Goal: Task Accomplishment & Management: Manage account settings

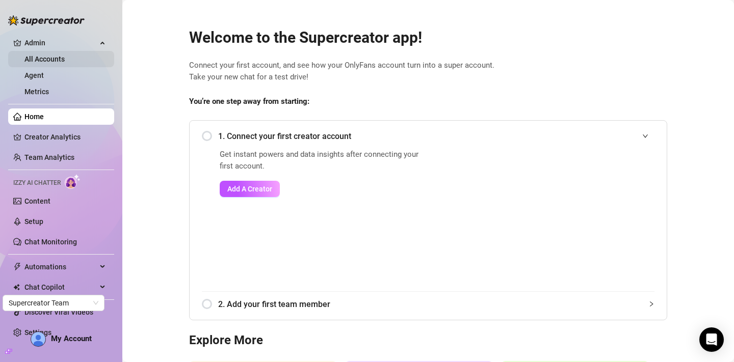
click at [65, 56] on link "All Accounts" at bounding box center [44, 59] width 40 height 8
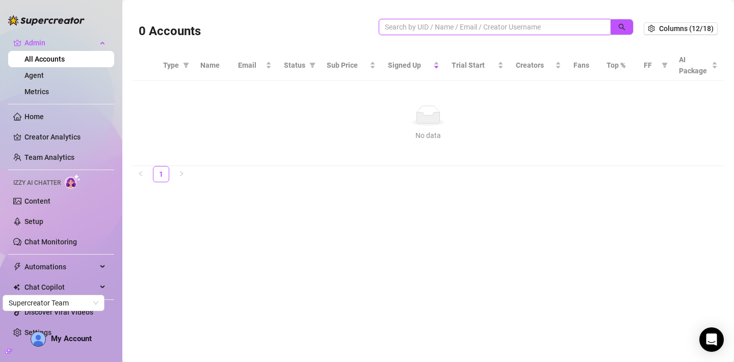
click at [483, 25] on input "search" at bounding box center [491, 26] width 212 height 11
paste input "c9Cav0QDM3fSr7gnCKbmJZx7sKT2"
type input "c9Cav0QDM3fSr7gnCKbmJZx7sKT2"
click at [477, 25] on input "c9Cav0QDM3fSr7gnCKbmJZx7sKT2" at bounding box center [491, 26] width 212 height 11
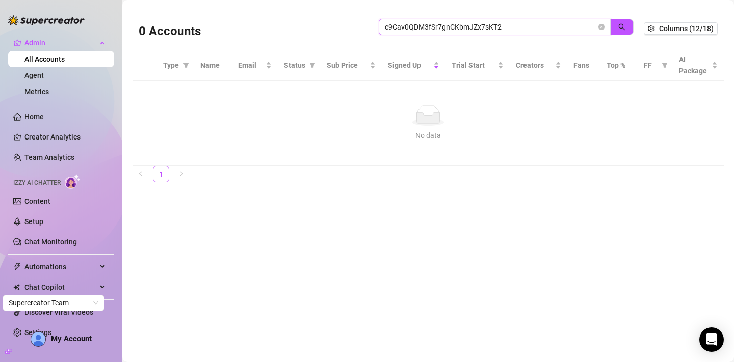
click at [477, 25] on input "c9Cav0QDM3fSr7gnCKbmJZx7sKT2" at bounding box center [491, 26] width 212 height 11
click at [553, 22] on input "search" at bounding box center [491, 26] width 212 height 11
paste input "c9Cav0QDM3fSr7gnCKbmJZx7sKT2"
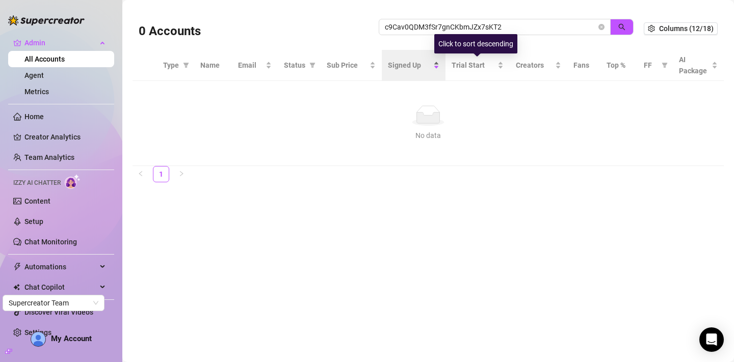
click at [438, 68] on div "Signed Up" at bounding box center [413, 65] width 51 height 11
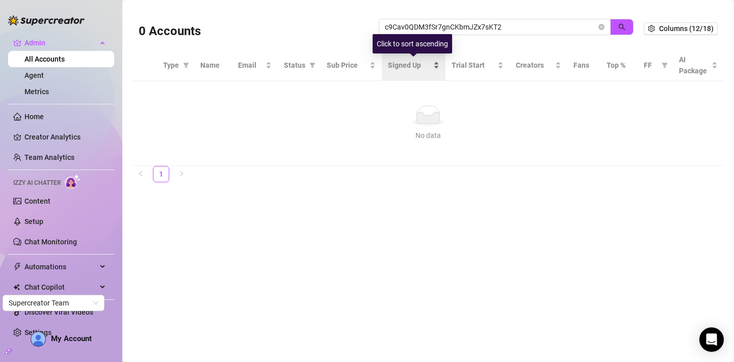
click at [438, 68] on div "Signed Up" at bounding box center [413, 65] width 51 height 11
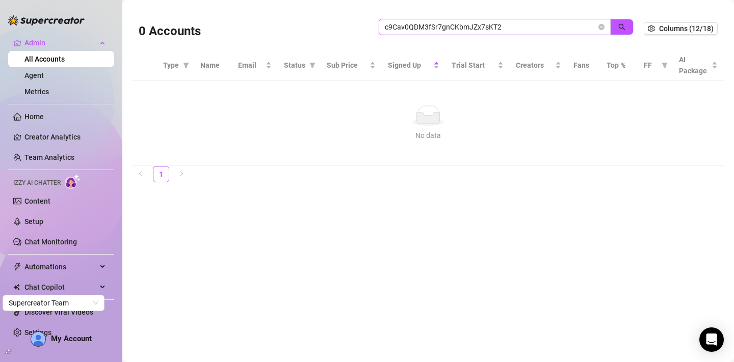
click at [525, 27] on input "c9Cav0QDM3fSr7gnCKbmJZx7sKT2" at bounding box center [491, 26] width 212 height 11
drag, startPoint x: 522, startPoint y: 26, endPoint x: 367, endPoint y: 25, distance: 155.5
click at [367, 25] on div "0 Accounts c9Cav0QDM3fSr7gnCKbmJZx7sKT" at bounding box center [391, 28] width 505 height 35
paste input "meltymochii@gmail.com"
type input "meltymochii@gmail.com"
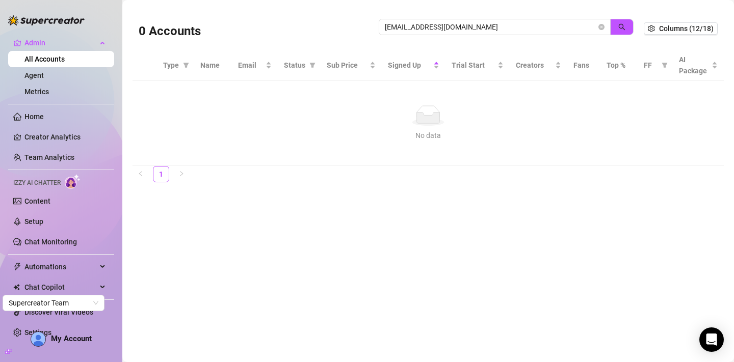
click at [44, 61] on link "All Accounts" at bounding box center [44, 59] width 40 height 8
click at [475, 29] on input "meltymochii@gmail.com" at bounding box center [491, 26] width 212 height 11
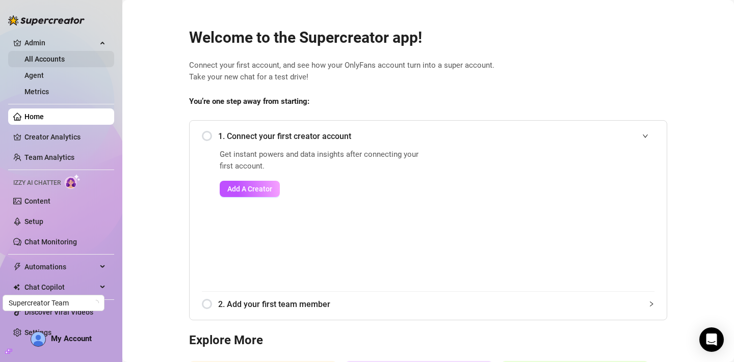
click at [38, 59] on link "All Accounts" at bounding box center [44, 59] width 40 height 8
click at [65, 61] on link "All Accounts" at bounding box center [44, 59] width 40 height 8
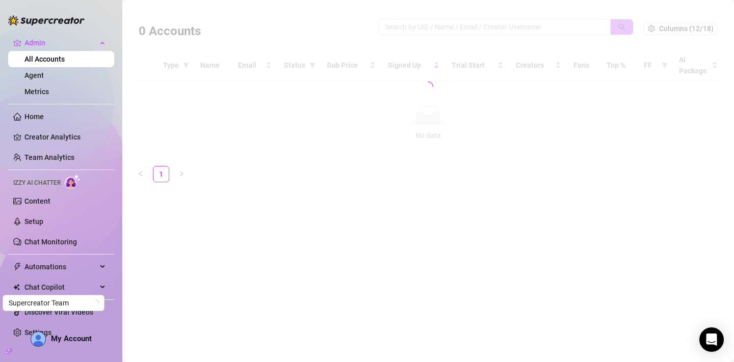
click at [535, 29] on div at bounding box center [428, 86] width 591 height 159
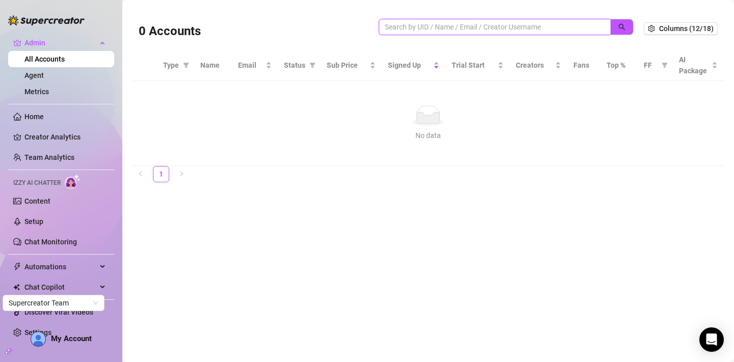
click at [511, 28] on input "search" at bounding box center [491, 26] width 212 height 11
paste input "c9Cav0QDM3fSr7gnCKbmJZx7sKT2"
type input "c9Cav0QDM3fSr7gnCKbmJZx7sKT2"
click at [443, 25] on input "c9Cav0QDM3fSr7gnCKbmJZx7sKT2" at bounding box center [491, 26] width 212 height 11
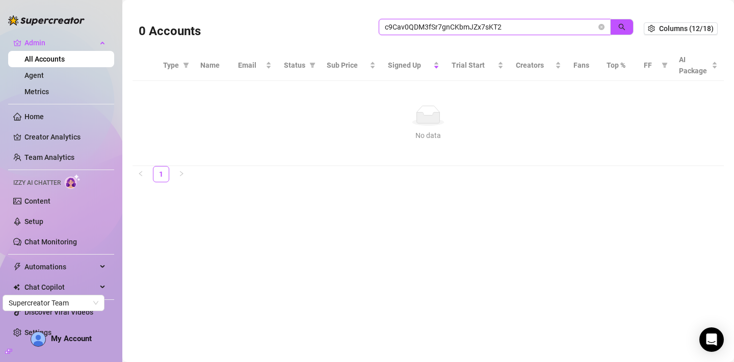
click at [443, 25] on input "c9Cav0QDM3fSr7gnCKbmJZx7sKT2" at bounding box center [491, 26] width 212 height 11
click at [536, 28] on input "c9Cav0QDM3fSr7gnCKbmJZx7sKT2" at bounding box center [491, 26] width 212 height 11
drag, startPoint x: 605, startPoint y: 12, endPoint x: 582, endPoint y: 12, distance: 23.4
click at [593, 12] on div "0 Accounts c9Cav0QDM3fSr7gnCKbmJZx7sKT2" at bounding box center [391, 28] width 505 height 35
click at [606, 30] on span "c9Cav0QDM3fSr7gnCKbmJZx7sKT2" at bounding box center [495, 27] width 232 height 16
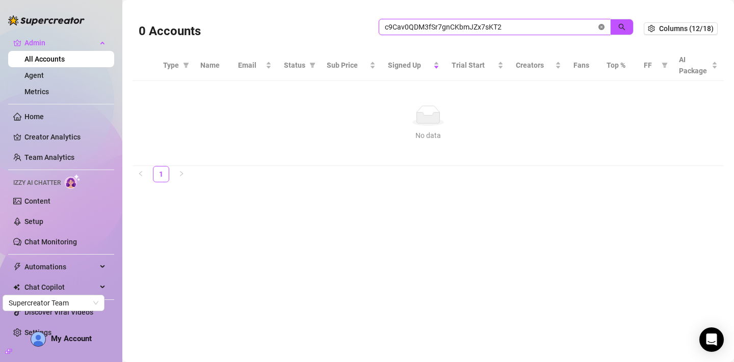
click at [601, 30] on icon "close-circle" at bounding box center [601, 27] width 6 height 6
click at [491, 30] on input "search" at bounding box center [491, 26] width 212 height 11
paste input "alyssashelovesit@gmail.com"
click at [663, 65] on icon "filter" at bounding box center [665, 65] width 6 height 6
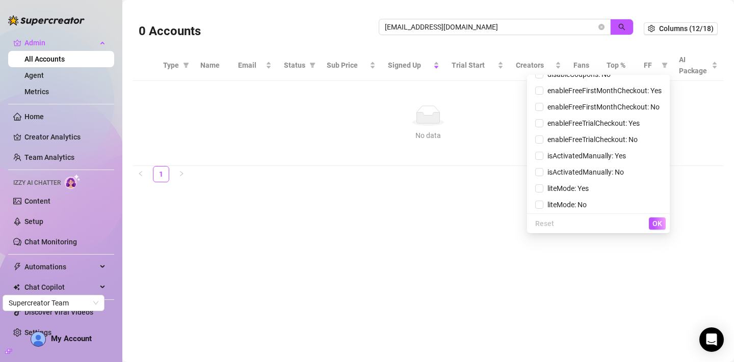
scroll to position [453, 0]
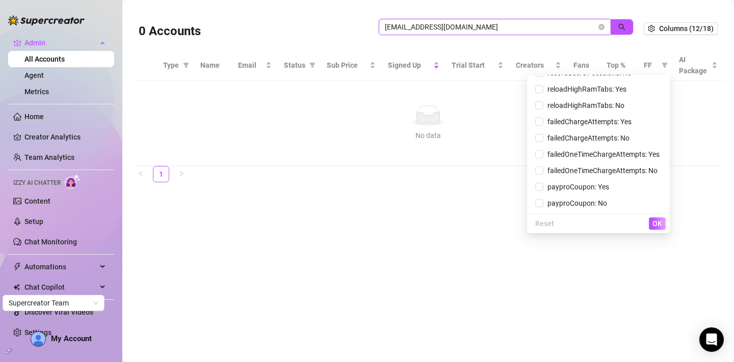
click at [485, 25] on input "alyssashelovesit@gmail.com" at bounding box center [491, 26] width 212 height 11
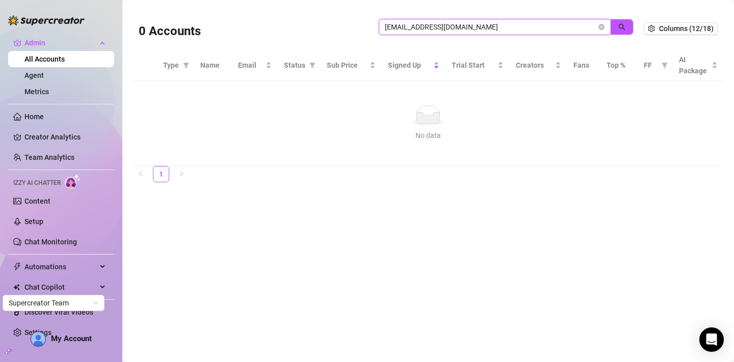
click at [485, 25] on input "alyssashelovesit@gmail.com" at bounding box center [491, 26] width 212 height 11
paste input "W32MbZQEoTRUD62DZ2viM2j6V9G3"
type input "W32MbZQEoTRUD62DZ2viM2j6V9G3"
click at [49, 55] on link "All Accounts" at bounding box center [44, 59] width 40 height 8
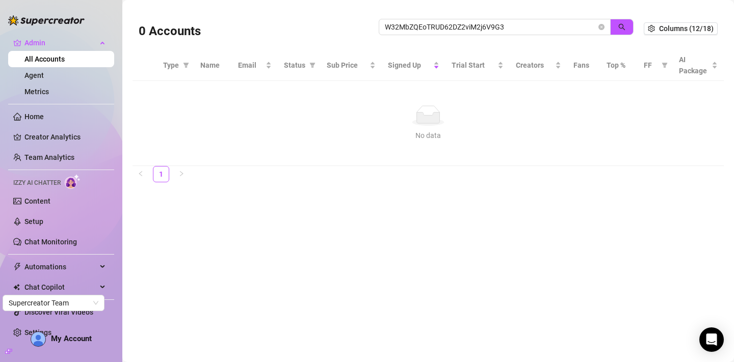
click at [49, 55] on link "All Accounts" at bounding box center [44, 59] width 40 height 8
click at [44, 78] on link "Agent" at bounding box center [33, 75] width 19 height 8
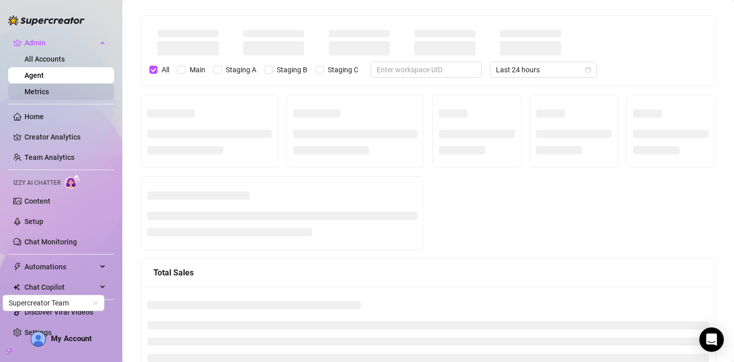
click at [45, 94] on link "Metrics" at bounding box center [36, 92] width 24 height 8
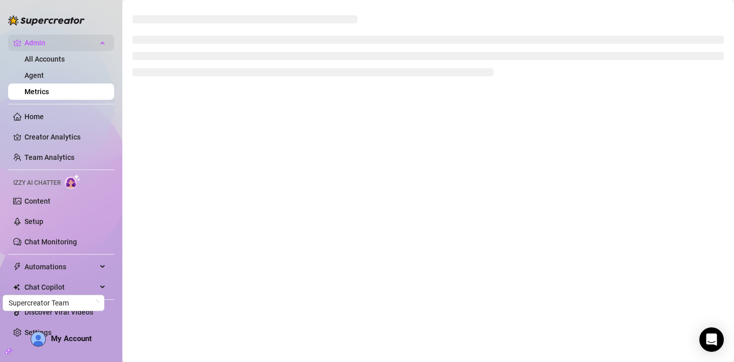
click at [45, 43] on span "Admin" at bounding box center [60, 43] width 72 height 16
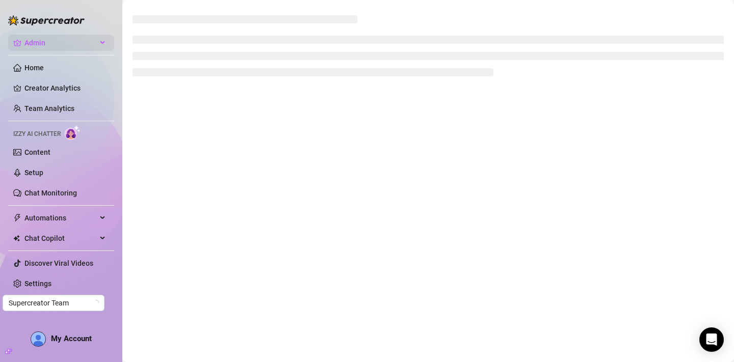
click at [45, 42] on span "Admin" at bounding box center [60, 43] width 72 height 16
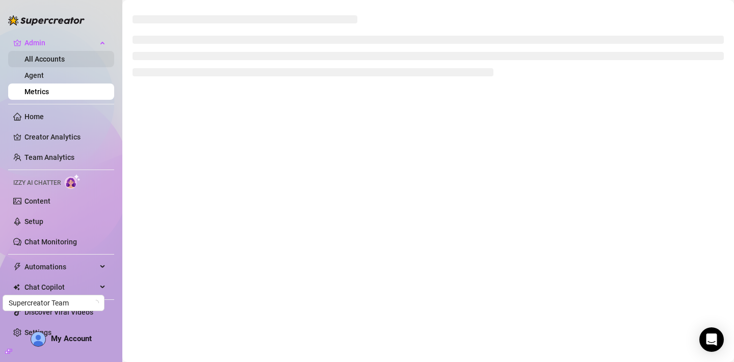
click at [45, 59] on link "All Accounts" at bounding box center [44, 59] width 40 height 8
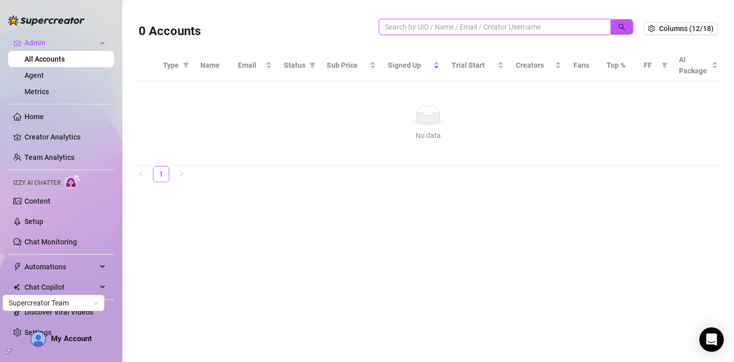
click at [455, 29] on input "search" at bounding box center [491, 26] width 212 height 11
paste input "W32MbZQEoTRUD62DZ2viM2j6V9G3"
type input "W32MbZQEoTRUD62DZ2viM2j6V9G3"
click at [28, 26] on div at bounding box center [46, 15] width 76 height 31
click at [28, 20] on img at bounding box center [46, 20] width 76 height 10
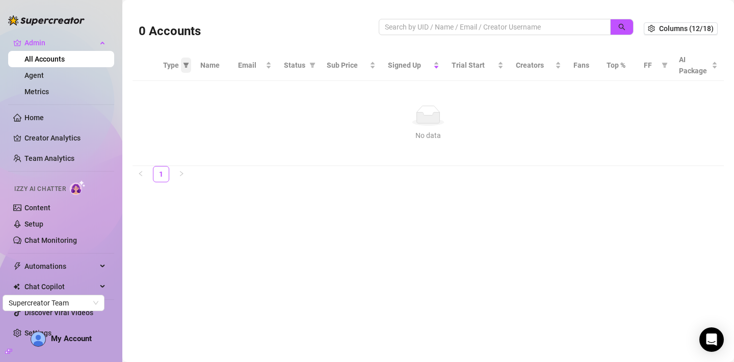
click at [185, 65] on icon "filter" at bounding box center [187, 65] width 6 height 5
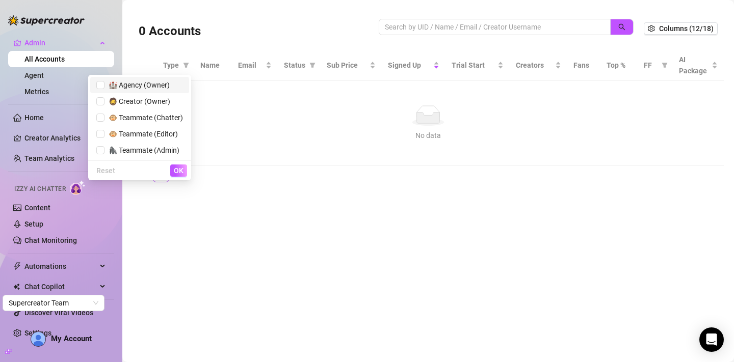
click at [154, 90] on span "🏰 Agency (Owner)" at bounding box center [139, 85] width 87 height 11
click at [178, 174] on span "OK" at bounding box center [179, 171] width 10 height 8
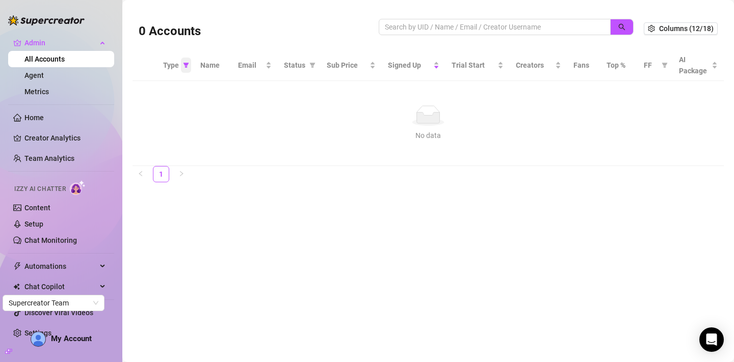
click at [182, 68] on span at bounding box center [186, 65] width 10 height 15
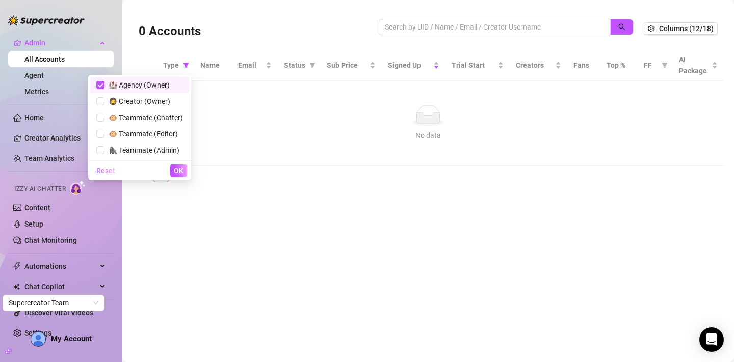
click at [110, 172] on span "Reset" at bounding box center [105, 171] width 19 height 8
checkbox input "false"
click at [184, 169] on button "OK" at bounding box center [178, 171] width 17 height 12
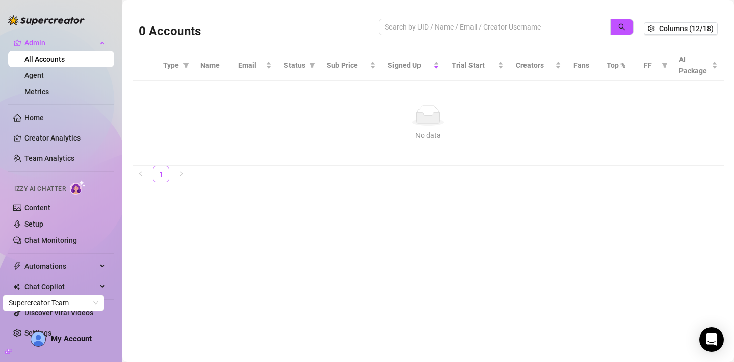
click at [210, 67] on th "Name" at bounding box center [213, 65] width 38 height 31
click at [259, 62] on span "Email" at bounding box center [251, 65] width 26 height 11
click at [306, 66] on div "Status" at bounding box center [299, 65] width 31 height 11
click at [298, 66] on span "Status" at bounding box center [294, 65] width 21 height 11
click at [309, 65] on icon "filter" at bounding box center [312, 65] width 6 height 6
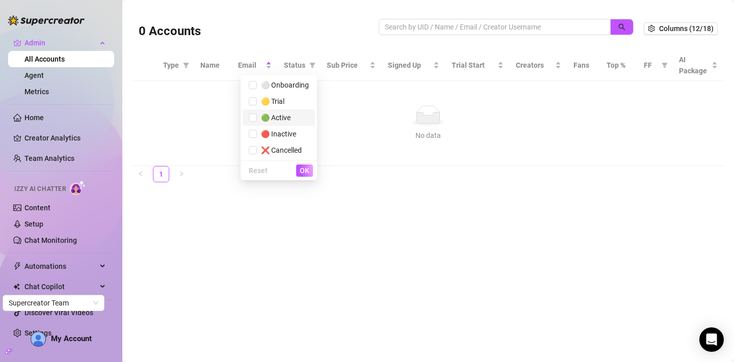
click at [275, 115] on span "🟢 Active" at bounding box center [274, 118] width 34 height 8
click at [311, 170] on button "OK" at bounding box center [304, 171] width 17 height 12
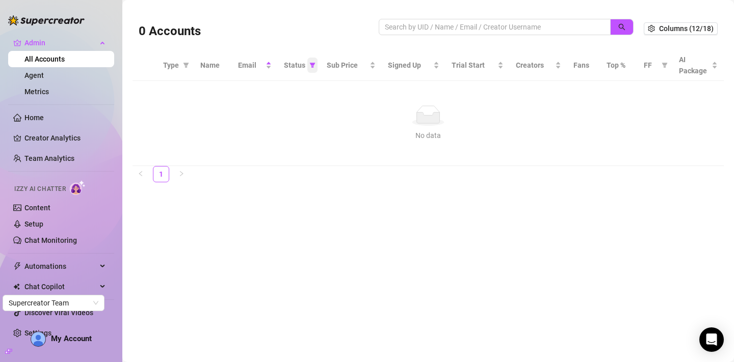
click at [313, 67] on icon "filter" at bounding box center [312, 65] width 6 height 6
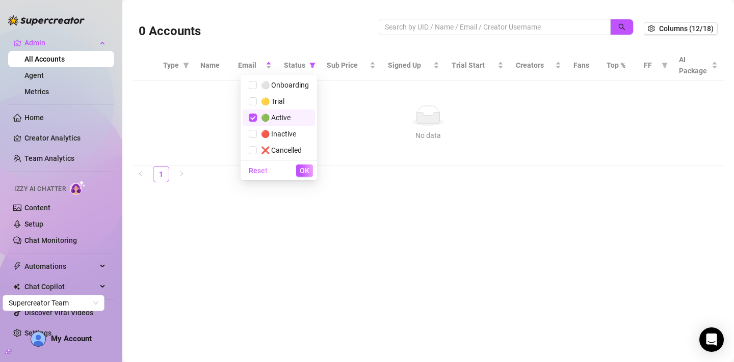
click at [278, 123] on span "🟢 Active" at bounding box center [279, 117] width 60 height 11
checkbox input "false"
click at [305, 170] on span "OK" at bounding box center [305, 171] width 10 height 8
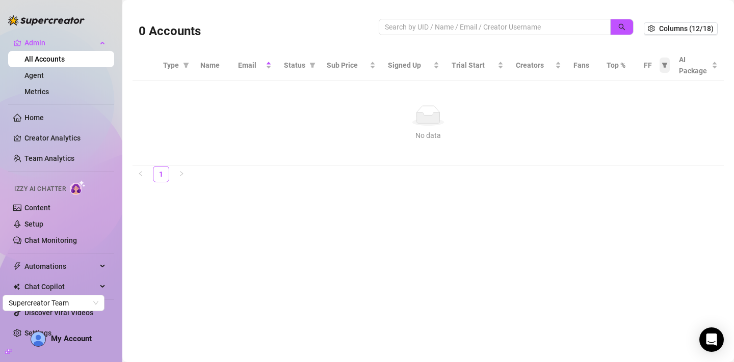
click at [666, 64] on icon "filter" at bounding box center [665, 65] width 6 height 5
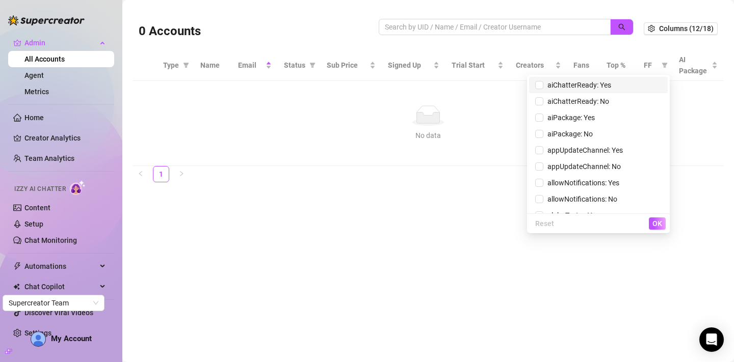
click at [532, 88] on li "aiChatterReady: Yes" at bounding box center [598, 85] width 139 height 16
click at [658, 225] on span "OK" at bounding box center [657, 224] width 10 height 8
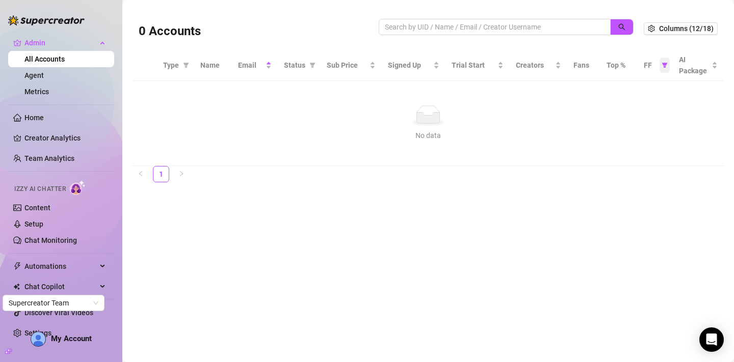
click at [663, 64] on icon "filter" at bounding box center [665, 65] width 6 height 5
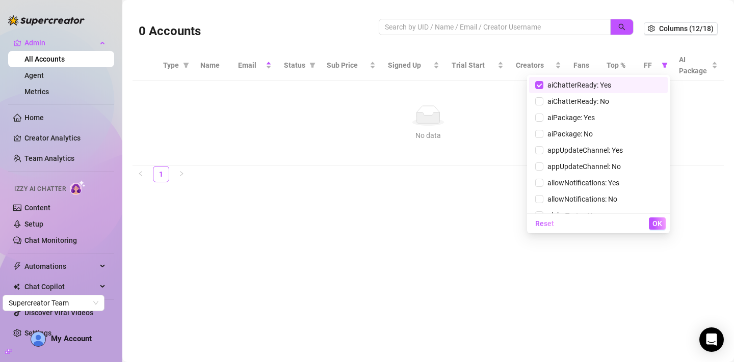
click at [606, 83] on span "aiChatterReady: Yes" at bounding box center [577, 85] width 68 height 8
checkbox input "false"
click at [659, 220] on span "OK" at bounding box center [657, 224] width 10 height 8
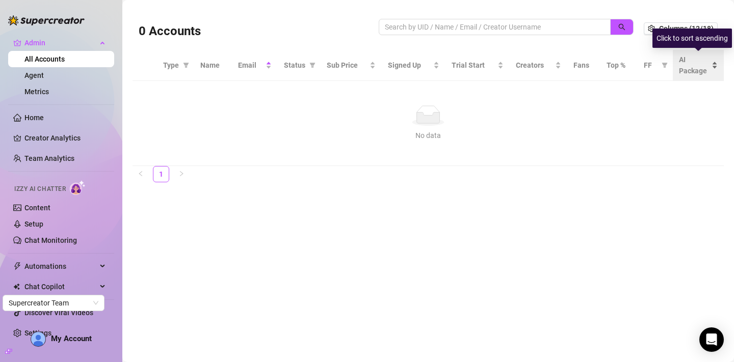
click at [717, 64] on div "AI Package" at bounding box center [698, 65] width 39 height 22
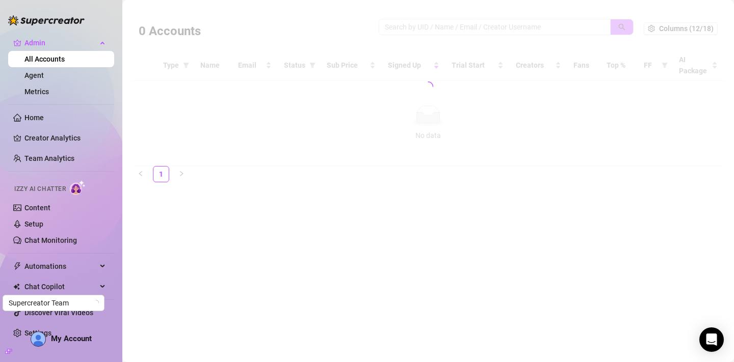
click at [495, 33] on div at bounding box center [428, 86] width 591 height 159
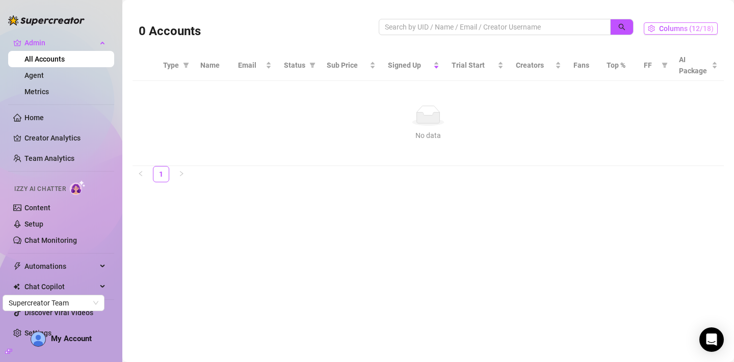
click at [705, 27] on span "Columns (12/18)" at bounding box center [686, 28] width 55 height 8
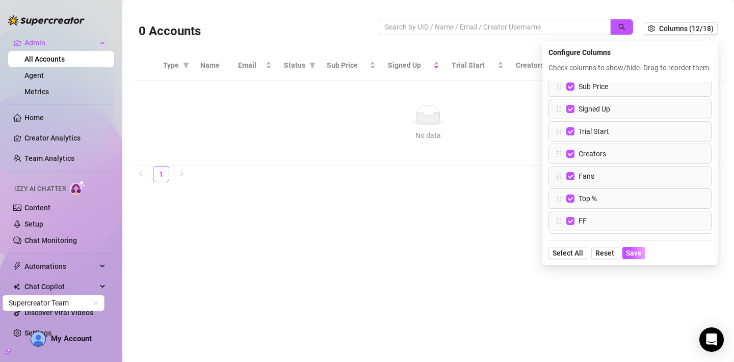
scroll to position [99, 0]
click at [570, 201] on input "Top %" at bounding box center [570, 197] width 8 height 8
click at [628, 257] on span "Save" at bounding box center [634, 253] width 16 height 8
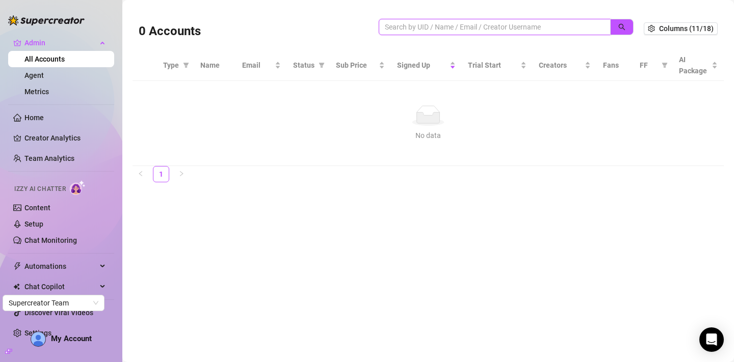
click at [574, 28] on input "search" at bounding box center [491, 26] width 212 height 11
click at [420, 28] on input "jackson" at bounding box center [491, 26] width 212 height 11
type input "j"
type input "c"
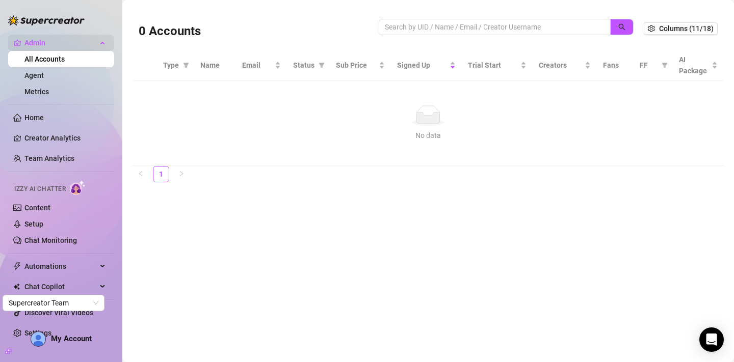
click at [104, 42] on icon at bounding box center [103, 42] width 5 height 0
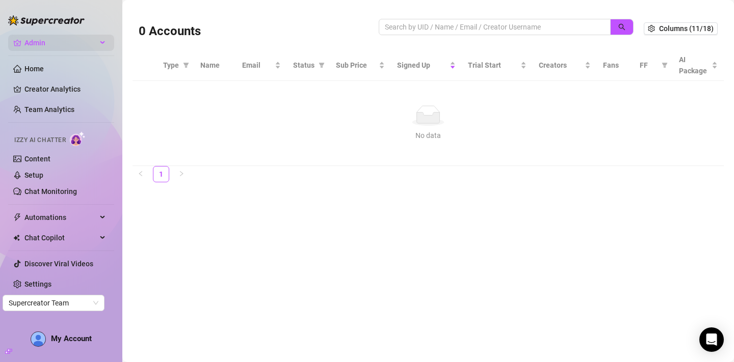
click at [104, 43] on div "Admin" at bounding box center [61, 43] width 106 height 16
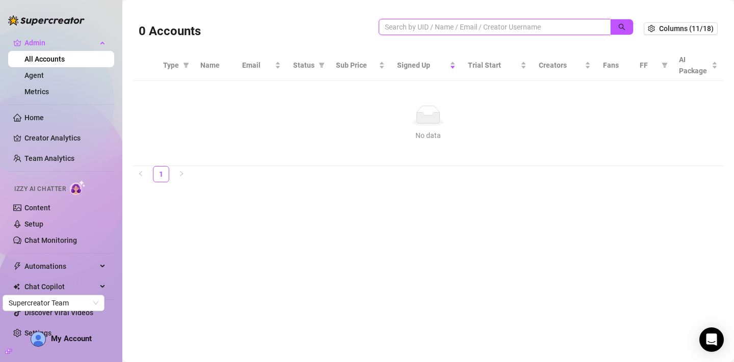
click at [486, 22] on input "search" at bounding box center [491, 26] width 212 height 11
paste input "jSdknyWZbeY5Gx1lGZZ3BMvbCDF3"
type input "jSdknyWZbeY5Gx1lGZZ3BMvbCDF3"
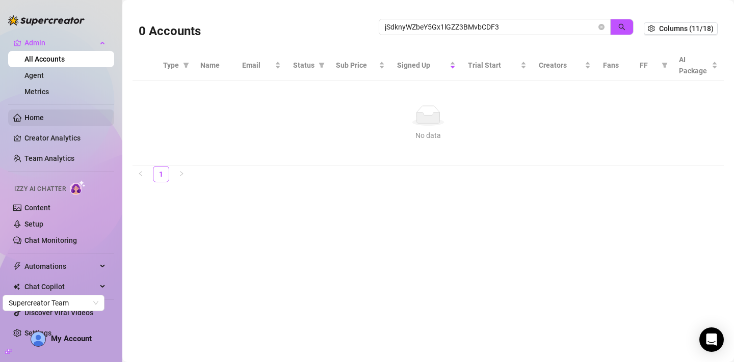
click at [44, 116] on link "Home" at bounding box center [33, 118] width 19 height 8
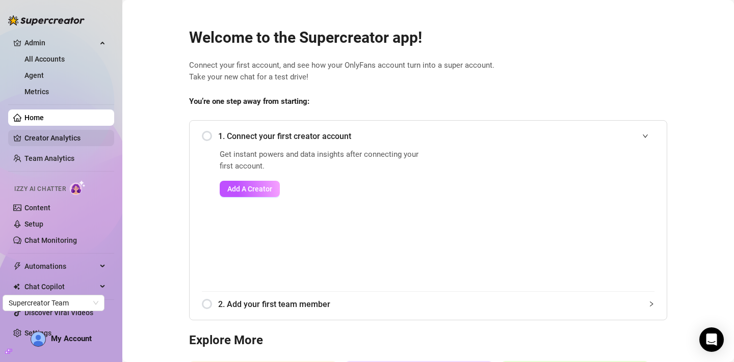
click at [47, 137] on link "Creator Analytics" at bounding box center [65, 138] width 82 height 16
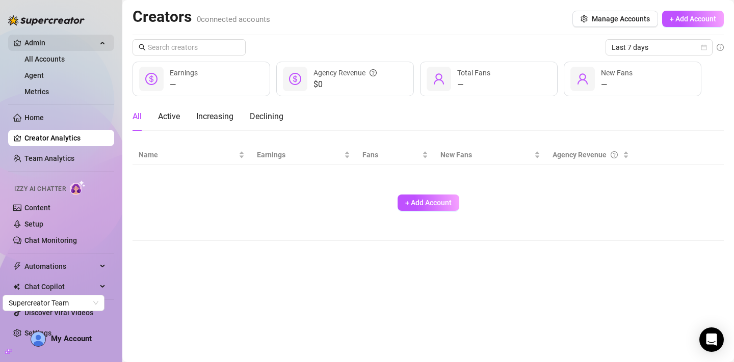
click at [47, 41] on span "Admin" at bounding box center [60, 43] width 72 height 16
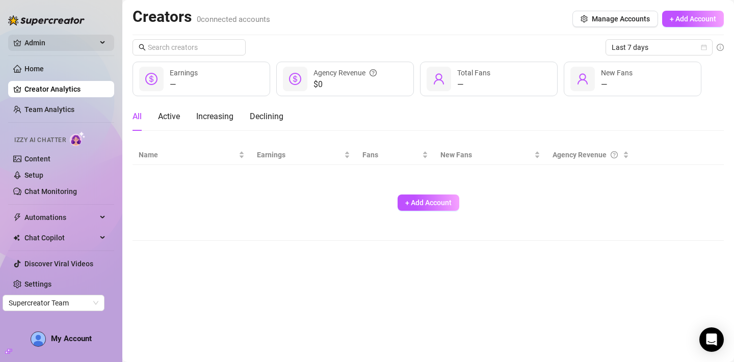
click at [47, 41] on span "Admin" at bounding box center [60, 43] width 72 height 16
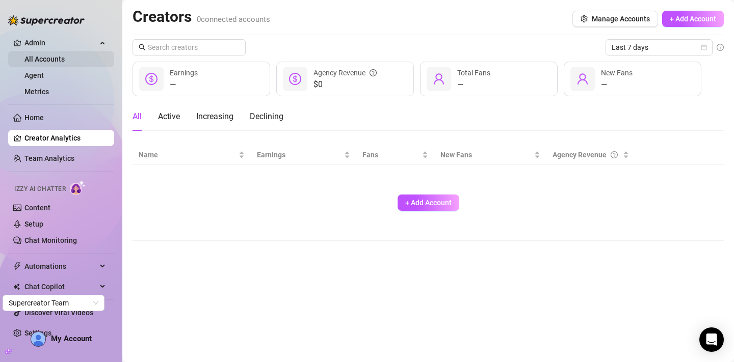
click at [45, 58] on link "All Accounts" at bounding box center [44, 59] width 40 height 8
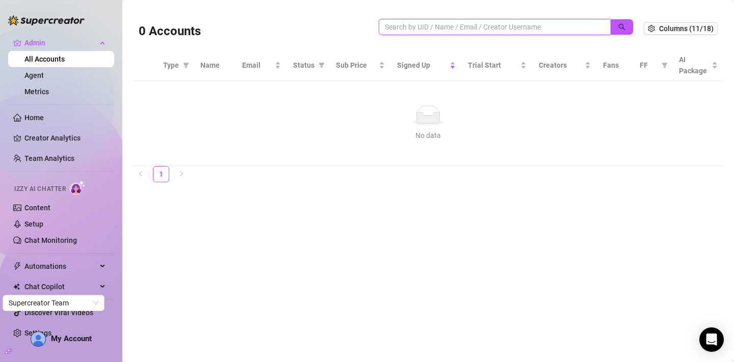
click at [442, 29] on input "search" at bounding box center [491, 26] width 212 height 11
type input "g"
type input "l"
click at [163, 242] on main "0 Accounts Columns (11/18) Type Name Email Status Sub Price Signed Up Trial Sta…" at bounding box center [428, 181] width 612 height 362
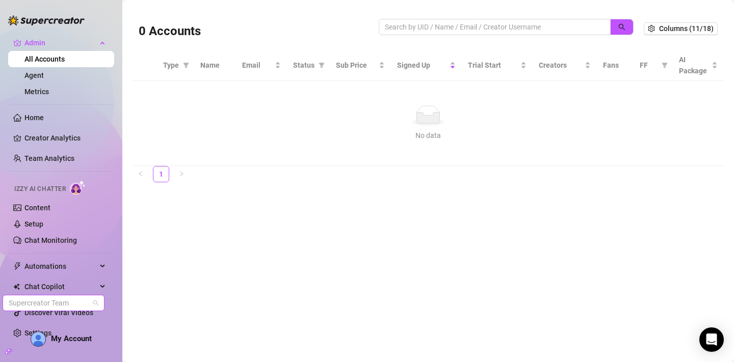
click at [28, 302] on span "Supercreator Team" at bounding box center [54, 303] width 90 height 15
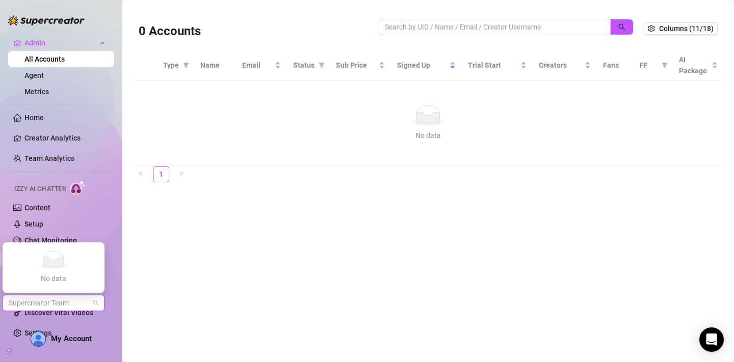
click at [46, 282] on div "No data" at bounding box center [53, 278] width 77 height 11
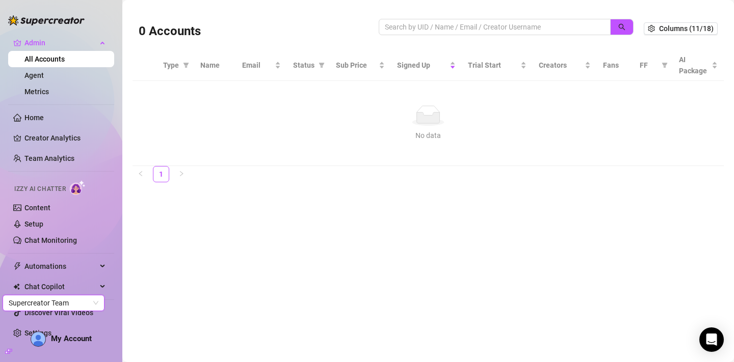
click at [51, 301] on span "Supercreator Team" at bounding box center [54, 303] width 90 height 15
click at [204, 296] on main "0 Accounts Columns (11/18) Type Name Email Status Sub Price Signed Up Trial Sta…" at bounding box center [428, 181] width 612 height 362
drag, startPoint x: 137, startPoint y: 30, endPoint x: 238, endPoint y: 28, distance: 100.9
click at [239, 29] on div "0 Accounts Columns (11/18)" at bounding box center [428, 28] width 591 height 43
click at [252, 29] on div "0 Accounts" at bounding box center [259, 28] width 240 height 35
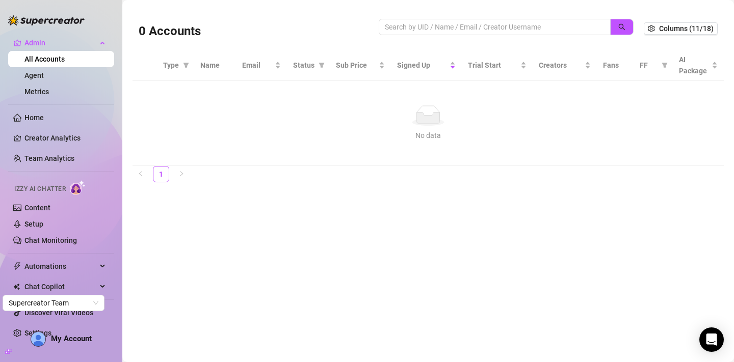
click at [65, 63] on link "All Accounts" at bounding box center [44, 59] width 40 height 8
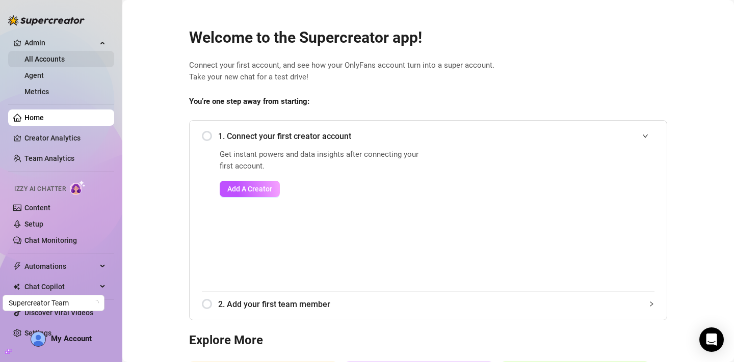
click at [64, 63] on link "All Accounts" at bounding box center [44, 59] width 40 height 8
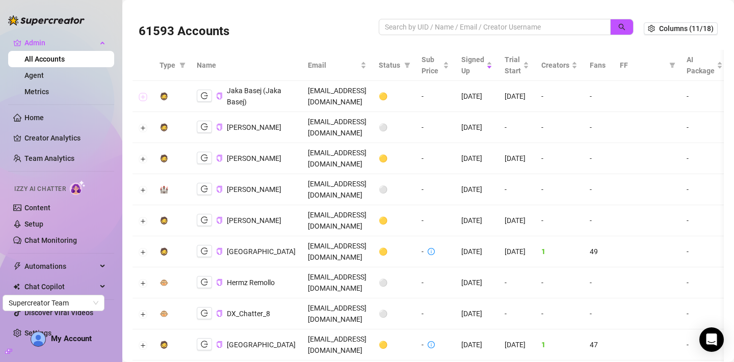
click at [139, 93] on button "Expand row" at bounding box center [143, 97] width 8 height 8
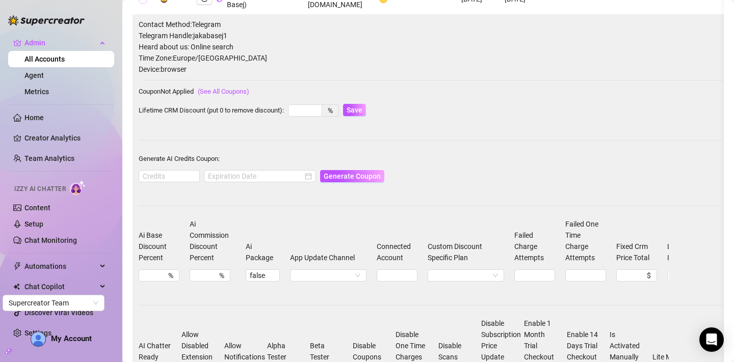
scroll to position [97, 0]
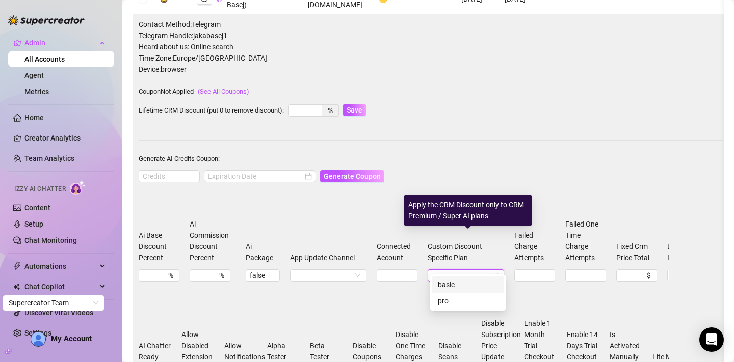
click at [485, 270] on input "Custom Discount Specific Plan" at bounding box center [461, 275] width 59 height 11
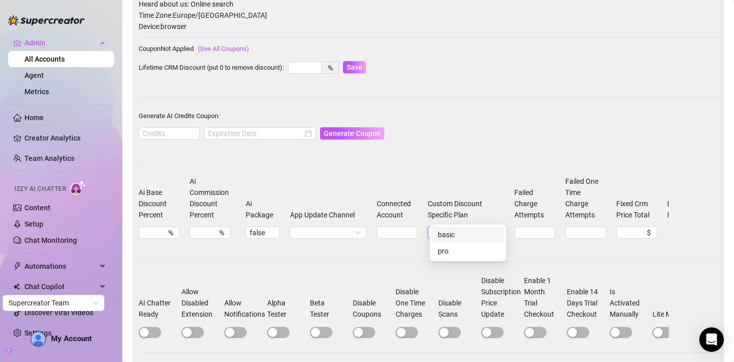
scroll to position [152, 0]
